Goal: Find contact information: Obtain details needed to contact an individual or organization

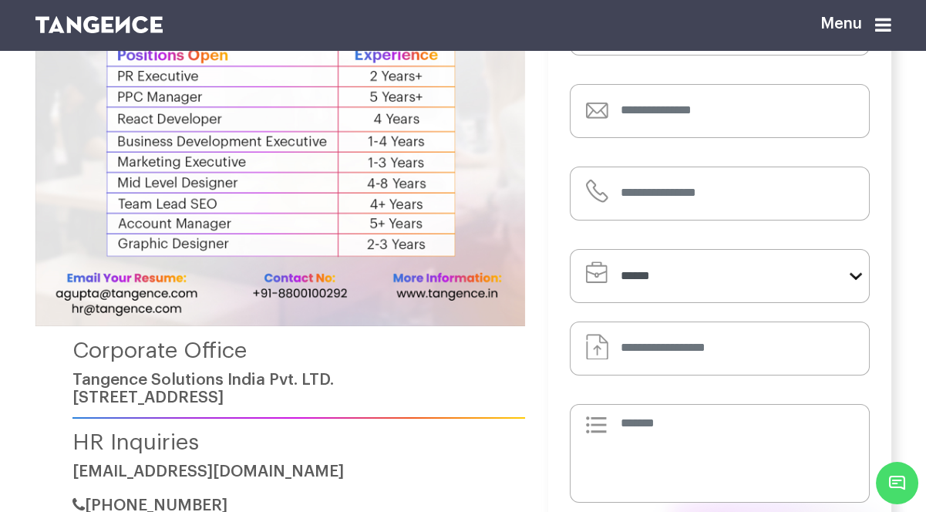
click at [287, 236] on img at bounding box center [279, 104] width 489 height 443
click at [364, 291] on img at bounding box center [279, 104] width 489 height 443
click at [327, 297] on img at bounding box center [279, 104] width 489 height 443
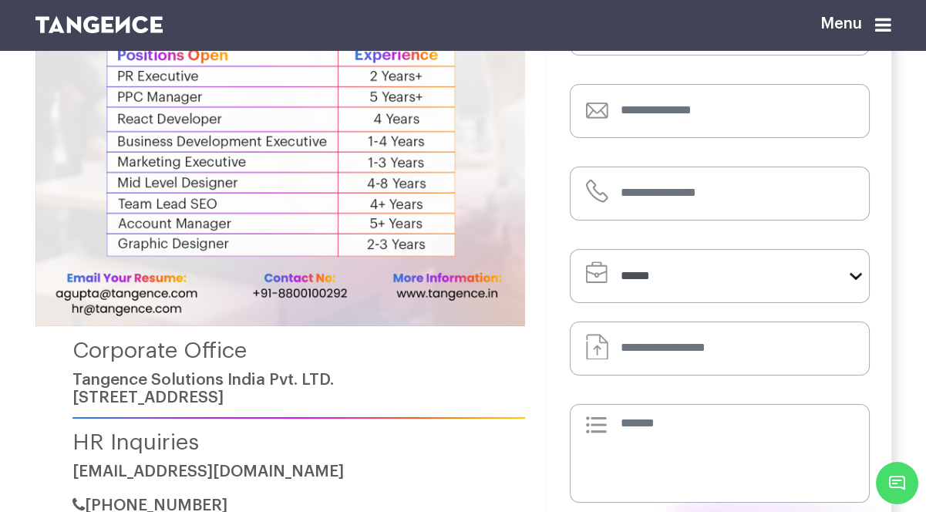
click at [327, 297] on img at bounding box center [279, 104] width 489 height 443
drag, startPoint x: 327, startPoint y: 297, endPoint x: 251, endPoint y: 302, distance: 76.5
click at [251, 302] on img at bounding box center [279, 104] width 489 height 443
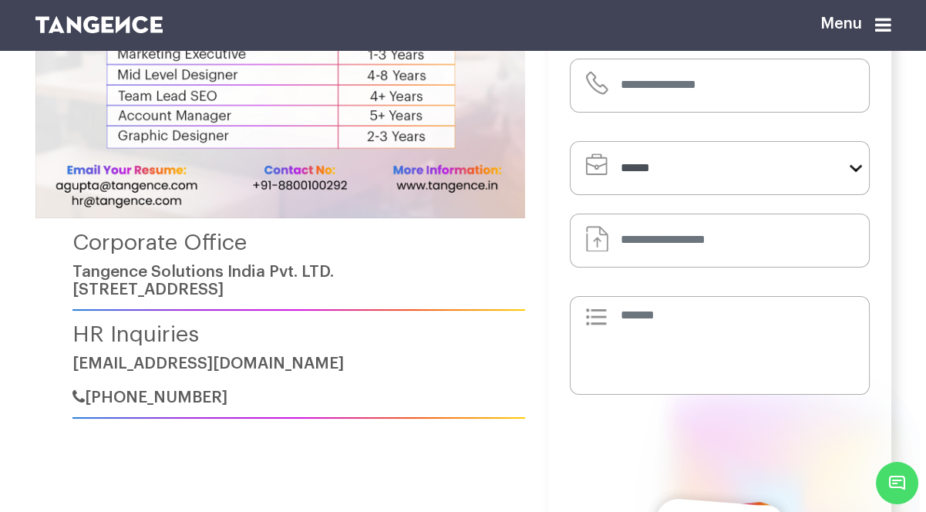
scroll to position [350, 0]
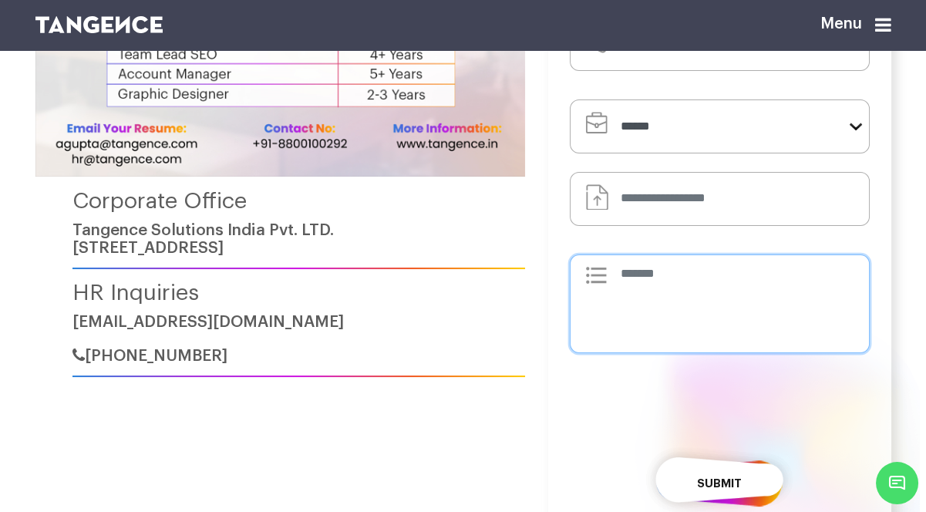
click at [711, 274] on textarea at bounding box center [720, 303] width 300 height 99
click at [686, 210] on input "Default file input" at bounding box center [720, 199] width 300 height 54
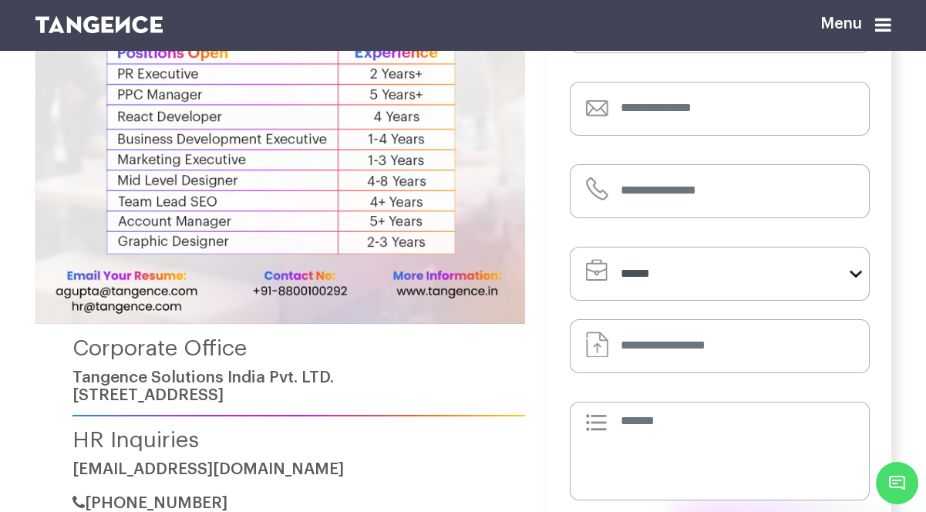
scroll to position [280, 0]
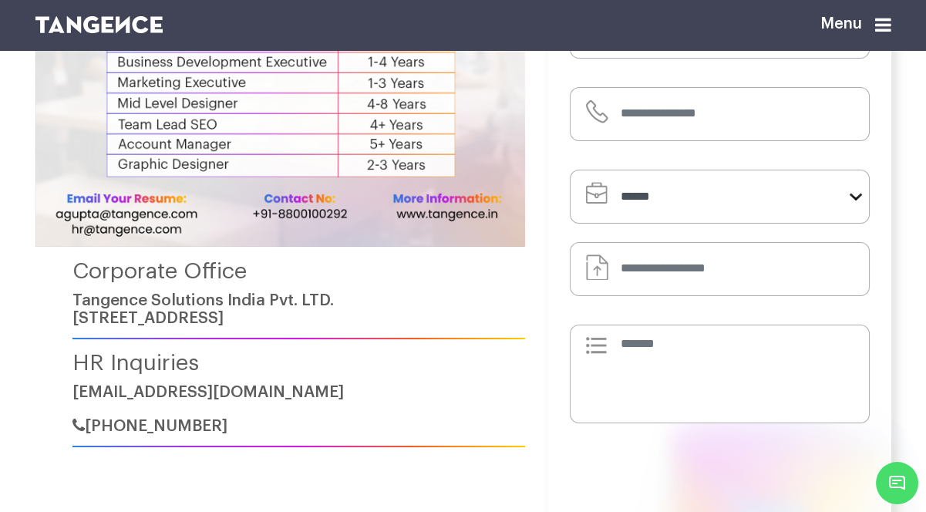
drag, startPoint x: 13, startPoint y: 226, endPoint x: 264, endPoint y: 234, distance: 250.6
click at [264, 234] on section "Corporate Office Tangence Solutions [GEOGRAPHIC_DATA] Pvt. LTD. [STREET_ADDRESS…" at bounding box center [463, 205] width 926 height 971
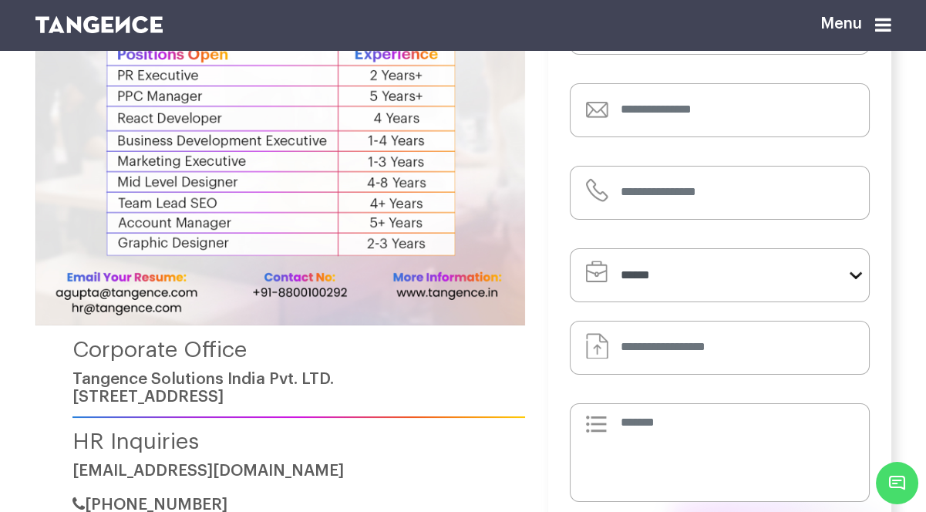
scroll to position [210, 0]
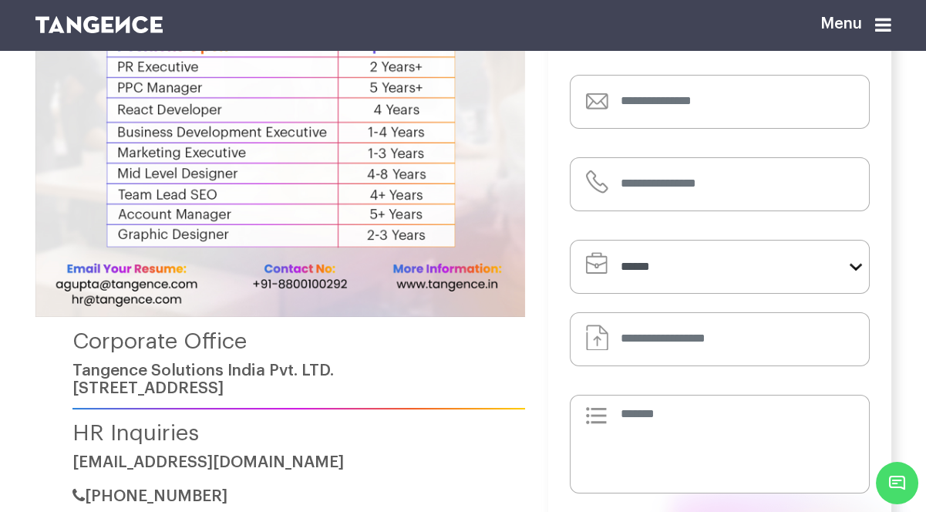
click at [274, 385] on link "Tangence Solutions India Pvt. LTD. [STREET_ADDRESS]" at bounding box center [202, 379] width 261 height 34
